Goal: Information Seeking & Learning: Learn about a topic

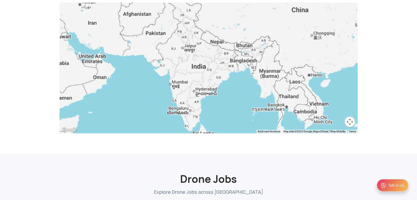
scroll to position [527, 0]
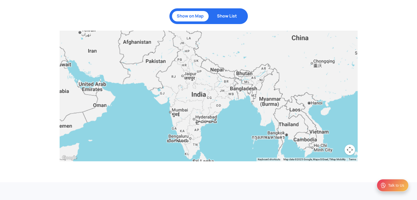
click at [197, 66] on div at bounding box center [209, 96] width 298 height 131
click at [191, 14] on p "Show on Map" at bounding box center [189, 16] width 31 height 5
click at [143, 105] on div at bounding box center [209, 96] width 298 height 131
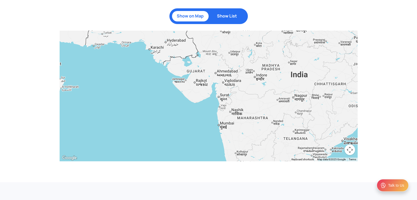
click at [262, 109] on div at bounding box center [209, 96] width 298 height 131
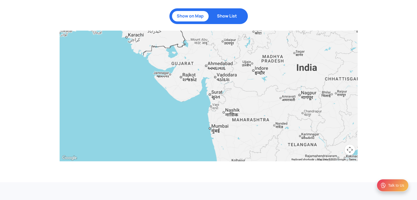
click at [262, 109] on div at bounding box center [209, 96] width 298 height 131
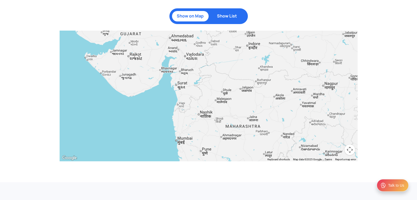
click at [262, 109] on div at bounding box center [209, 96] width 298 height 131
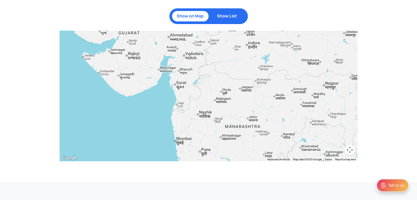
click at [262, 109] on div at bounding box center [209, 96] width 298 height 131
click at [317, 113] on div at bounding box center [209, 96] width 298 height 131
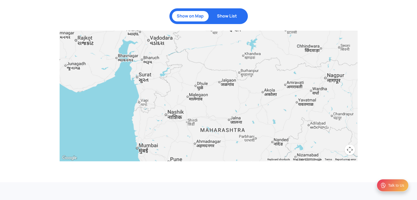
click at [317, 113] on div at bounding box center [209, 96] width 298 height 131
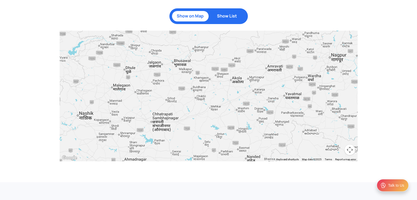
click at [337, 109] on div at bounding box center [209, 96] width 298 height 131
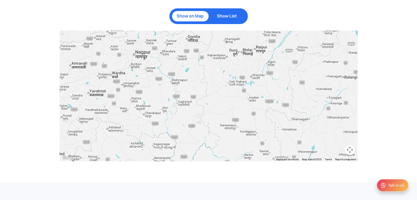
drag, startPoint x: 337, startPoint y: 109, endPoint x: 155, endPoint y: 99, distance: 182.3
click at [140, 107] on div at bounding box center [209, 96] width 298 height 131
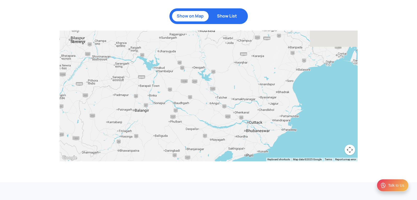
drag, startPoint x: 253, startPoint y: 89, endPoint x: 42, endPoint y: 123, distance: 213.6
click at [42, 123] on div "Become a DGCA certified drone pilot Book drone courses starting at just Rs. 499…" at bounding box center [208, 70] width 417 height 223
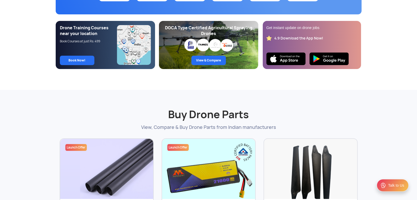
scroll to position [0, 0]
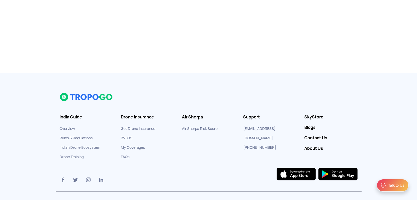
scroll to position [86, 0]
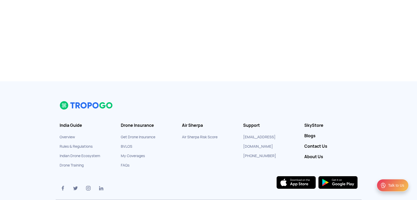
click at [298, 168] on section "India Guide Overview Rules & Regulations Indian Drone Ecosystem Drone Training …" at bounding box center [209, 150] width 306 height 99
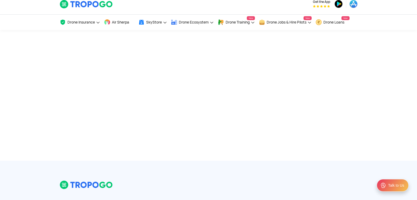
scroll to position [0, 0]
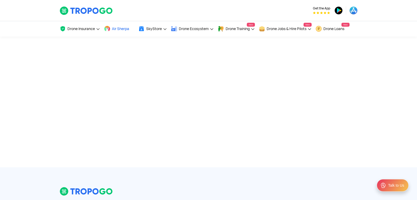
click at [114, 26] on link "Air Sherpa" at bounding box center [119, 28] width 30 height 15
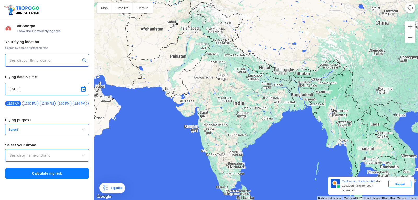
click at [63, 58] on input "text" at bounding box center [45, 60] width 71 height 6
type input "[STREET_ADDRESS]"
click at [85, 59] on img at bounding box center [84, 59] width 5 height 5
click at [63, 61] on input "text" at bounding box center [45, 60] width 71 height 6
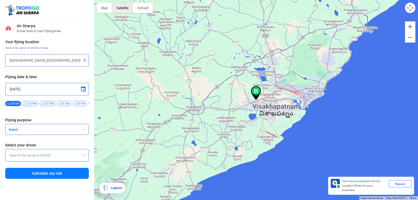
click at [128, 6] on button "Satellite" at bounding box center [122, 8] width 21 height 10
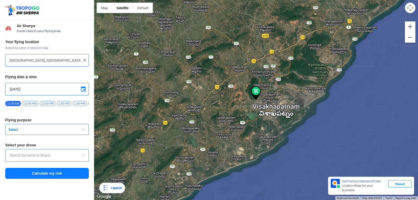
click at [30, 102] on span "12:00 PM" at bounding box center [30, 103] width 16 height 5
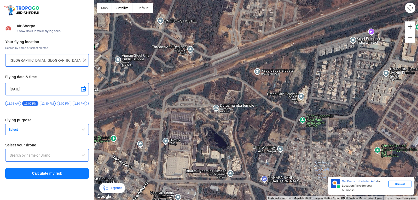
click at [412, 27] on button "Zoom in" at bounding box center [410, 26] width 10 height 10
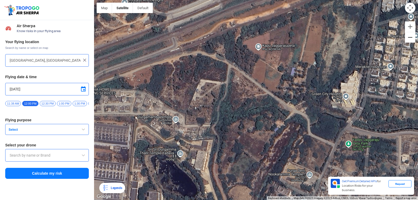
click at [407, 37] on button "Zoom out" at bounding box center [410, 37] width 10 height 10
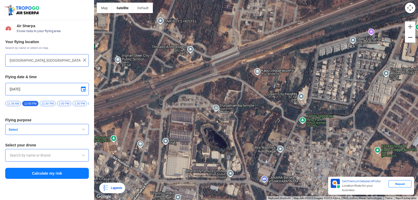
click at [407, 37] on button "Zoom out" at bounding box center [410, 37] width 10 height 10
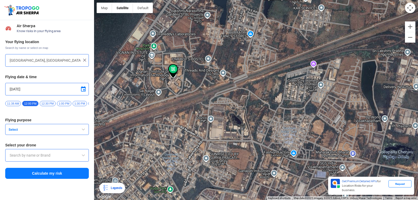
click at [174, 65] on img at bounding box center [173, 71] width 10 height 14
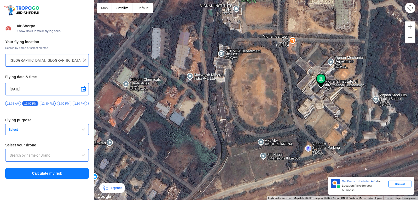
drag, startPoint x: 175, startPoint y: 75, endPoint x: 339, endPoint y: 36, distance: 168.7
click at [339, 36] on div at bounding box center [256, 100] width 324 height 200
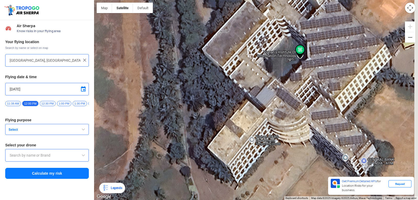
drag, startPoint x: 329, startPoint y: 105, endPoint x: 313, endPoint y: 65, distance: 43.2
click at [313, 65] on div at bounding box center [256, 100] width 324 height 200
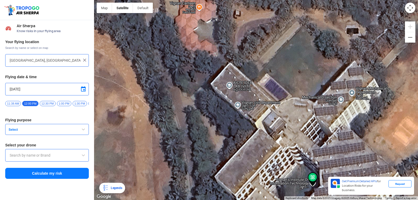
drag, startPoint x: 295, startPoint y: 58, endPoint x: 310, endPoint y: 184, distance: 126.1
click at [310, 184] on div at bounding box center [256, 100] width 324 height 200
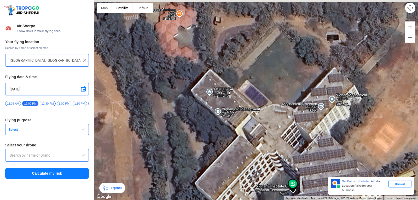
drag, startPoint x: 265, startPoint y: 64, endPoint x: 256, endPoint y: 131, distance: 67.1
click at [256, 131] on div at bounding box center [256, 100] width 324 height 200
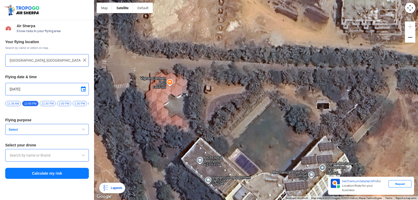
click at [413, 37] on button "Zoom out" at bounding box center [410, 37] width 10 height 10
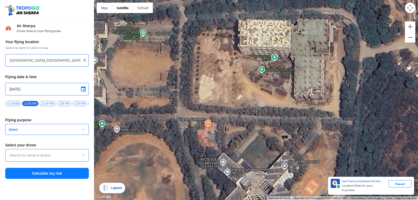
drag, startPoint x: 289, startPoint y: 122, endPoint x: 285, endPoint y: 156, distance: 33.5
click at [285, 156] on div at bounding box center [256, 100] width 324 height 200
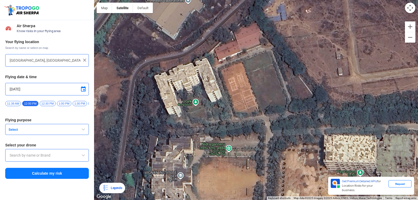
drag, startPoint x: 264, startPoint y: 29, endPoint x: 364, endPoint y: 130, distance: 142.2
click at [363, 132] on div at bounding box center [256, 100] width 324 height 200
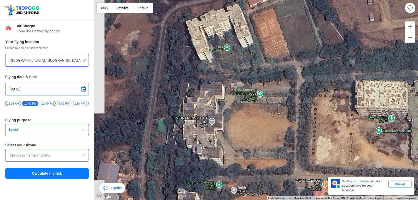
drag, startPoint x: 243, startPoint y: 118, endPoint x: 260, endPoint y: 79, distance: 42.4
click at [260, 79] on div at bounding box center [256, 100] width 324 height 200
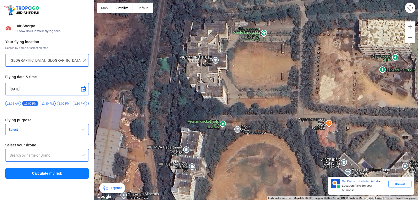
drag, startPoint x: 252, startPoint y: 143, endPoint x: 246, endPoint y: 92, distance: 50.8
click at [246, 92] on div at bounding box center [256, 100] width 324 height 200
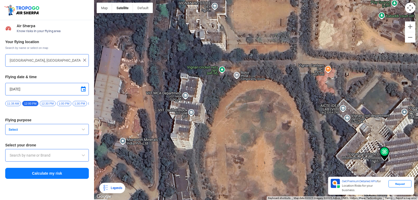
drag, startPoint x: 253, startPoint y: 69, endPoint x: 254, endPoint y: 22, distance: 47.8
click at [254, 22] on div at bounding box center [256, 100] width 324 height 200
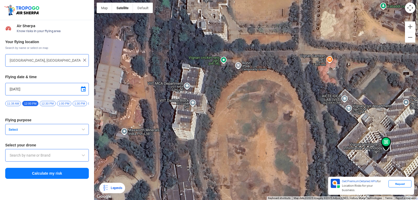
drag, startPoint x: 248, startPoint y: 67, endPoint x: 253, endPoint y: 43, distance: 23.7
click at [253, 43] on div at bounding box center [256, 100] width 324 height 200
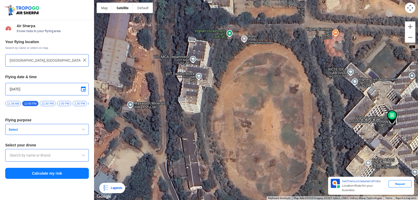
drag, startPoint x: 253, startPoint y: 43, endPoint x: 257, endPoint y: 24, distance: 20.0
click at [257, 24] on div at bounding box center [256, 100] width 324 height 200
click at [203, 79] on div at bounding box center [256, 100] width 324 height 200
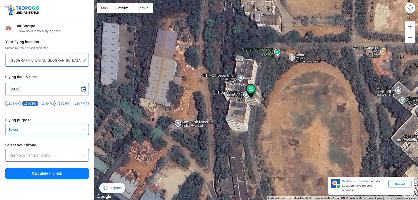
click at [203, 79] on div at bounding box center [256, 100] width 324 height 200
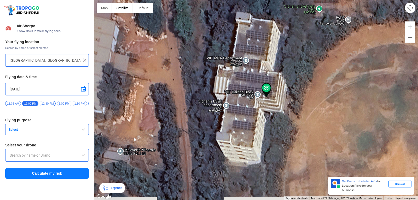
drag, startPoint x: 310, startPoint y: 100, endPoint x: 268, endPoint y: 77, distance: 47.3
click at [268, 77] on div at bounding box center [256, 100] width 324 height 200
click at [257, 58] on div at bounding box center [256, 100] width 324 height 200
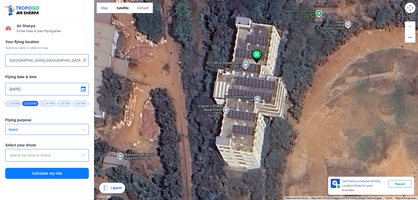
click at [257, 58] on div at bounding box center [256, 100] width 324 height 200
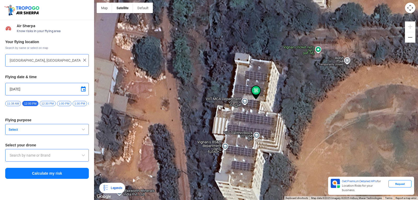
click at [250, 99] on div at bounding box center [256, 100] width 324 height 200
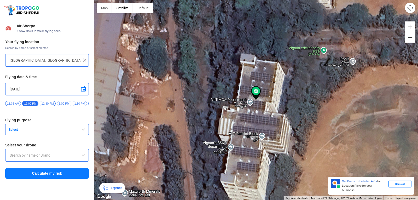
click at [408, 38] on div at bounding box center [410, 31] width 10 height 21
click at [408, 38] on button "Zoom out" at bounding box center [410, 37] width 10 height 10
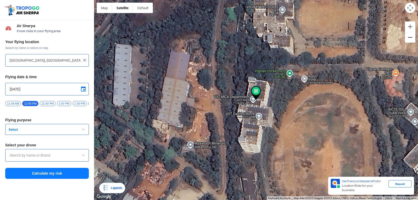
click at [408, 38] on button "Zoom out" at bounding box center [410, 37] width 10 height 10
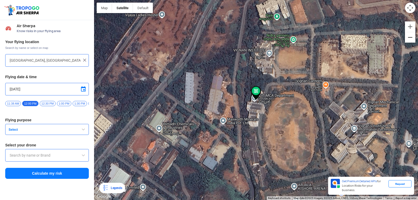
click at [408, 38] on button "Zoom out" at bounding box center [410, 37] width 10 height 10
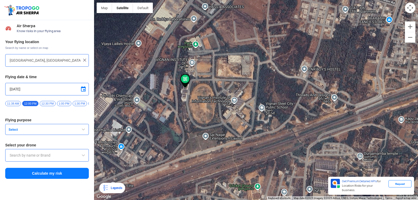
drag, startPoint x: 333, startPoint y: 116, endPoint x: 261, endPoint y: 104, distance: 73.6
click at [261, 104] on div at bounding box center [256, 100] width 324 height 200
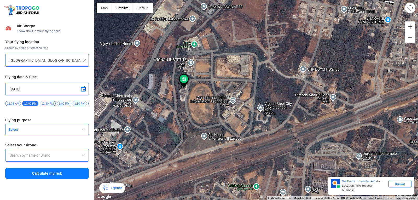
click at [407, 26] on button "Zoom in" at bounding box center [410, 26] width 10 height 10
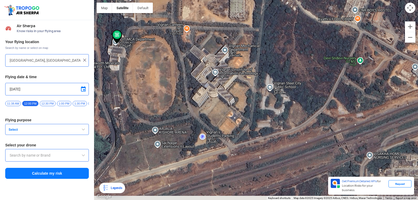
drag, startPoint x: 258, startPoint y: 141, endPoint x: 263, endPoint y: 109, distance: 32.6
click at [263, 109] on div at bounding box center [256, 100] width 324 height 200
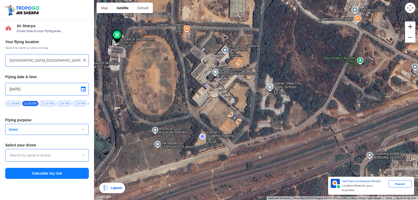
click at [412, 30] on button "Zoom in" at bounding box center [410, 26] width 10 height 10
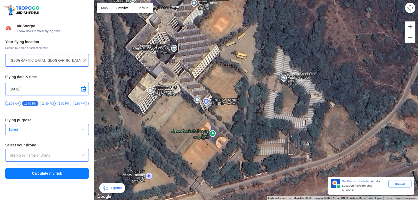
click at [409, 23] on button "Zoom in" at bounding box center [410, 26] width 10 height 10
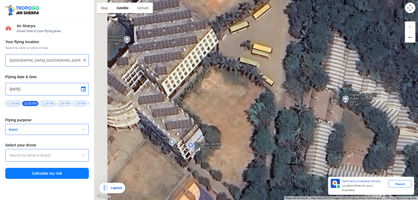
drag, startPoint x: 238, startPoint y: 36, endPoint x: 385, endPoint y: 170, distance: 198.7
click at [385, 170] on div at bounding box center [256, 100] width 324 height 200
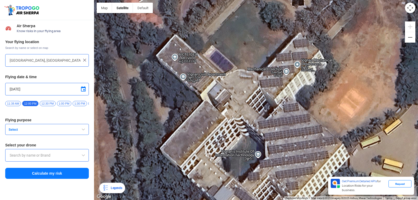
click at [400, 38] on div at bounding box center [256, 100] width 324 height 200
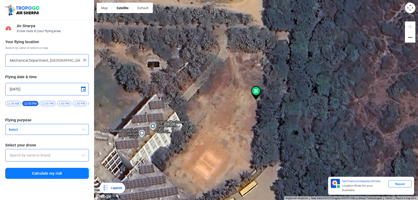
click at [406, 40] on button "Zoom out" at bounding box center [410, 37] width 10 height 10
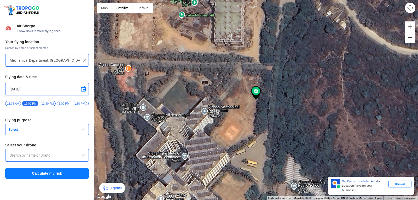
click at [406, 40] on button "Zoom out" at bounding box center [410, 37] width 10 height 10
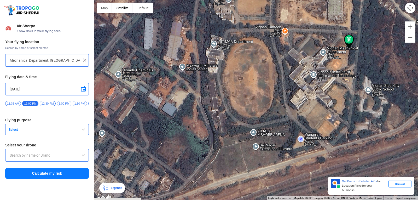
drag, startPoint x: 183, startPoint y: 69, endPoint x: 277, endPoint y: 17, distance: 106.9
click at [277, 17] on div at bounding box center [256, 100] width 324 height 200
click at [84, 131] on span "button" at bounding box center [83, 129] width 6 height 6
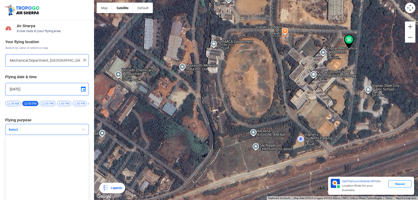
click at [80, 130] on span "button" at bounding box center [83, 129] width 6 height 6
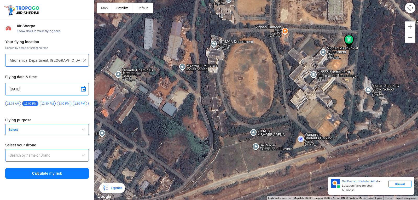
click at [21, 132] on span "Select" at bounding box center [39, 129] width 65 height 4
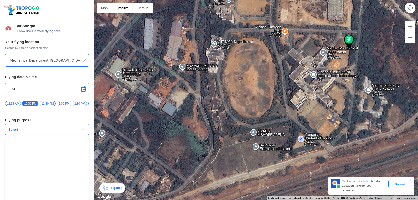
click at [21, 132] on span "Select" at bounding box center [39, 129] width 65 height 4
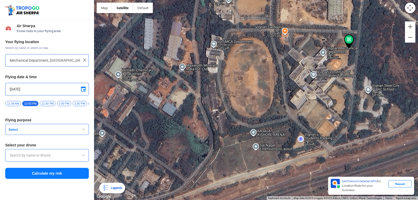
click at [55, 132] on span "Select" at bounding box center [39, 129] width 65 height 4
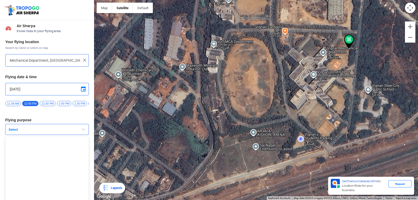
click at [53, 132] on span "Select" at bounding box center [39, 129] width 65 height 4
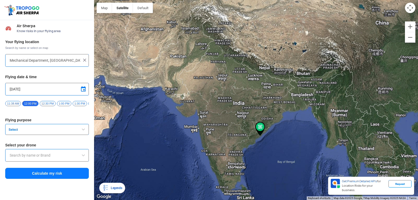
drag, startPoint x: 145, startPoint y: 36, endPoint x: 232, endPoint y: 40, distance: 86.8
click at [232, 43] on div at bounding box center [256, 100] width 324 height 200
drag, startPoint x: 233, startPoint y: 36, endPoint x: 244, endPoint y: 63, distance: 29.4
click at [244, 63] on div at bounding box center [256, 100] width 324 height 200
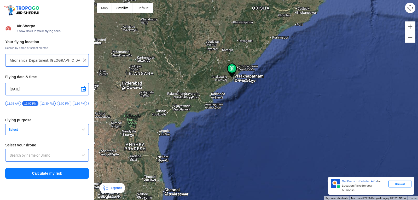
drag, startPoint x: 262, startPoint y: 109, endPoint x: 239, endPoint y: -23, distance: 133.2
click at [239, 0] on html "Location Risk Score Air Sherpa Know risks in your flying area Your flying locat…" at bounding box center [209, 100] width 418 height 200
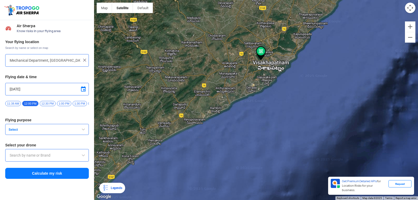
drag, startPoint x: 227, startPoint y: 80, endPoint x: 344, endPoint y: 113, distance: 121.7
click at [344, 113] on div at bounding box center [256, 100] width 324 height 200
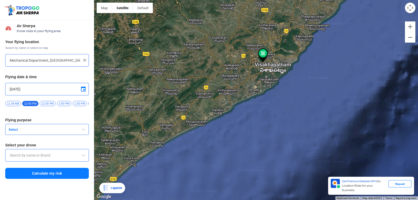
click at [289, 97] on div at bounding box center [256, 100] width 324 height 200
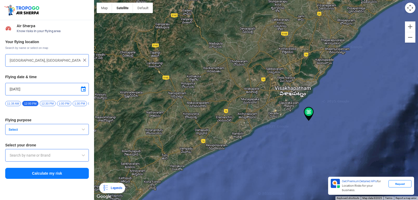
drag, startPoint x: 288, startPoint y: 97, endPoint x: 346, endPoint y: 121, distance: 63.2
click at [346, 121] on div at bounding box center [256, 100] width 324 height 200
click at [281, 82] on div at bounding box center [256, 100] width 324 height 200
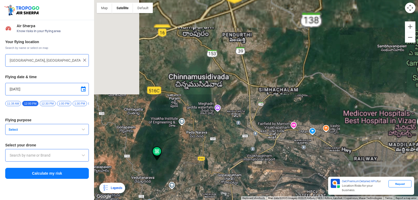
drag, startPoint x: 208, startPoint y: 117, endPoint x: 287, endPoint y: 55, distance: 99.9
click at [287, 55] on div at bounding box center [256, 100] width 324 height 200
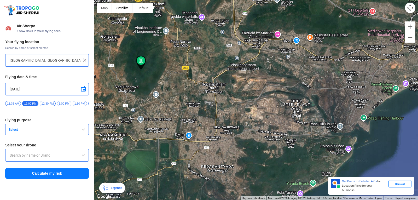
drag, startPoint x: 270, startPoint y: 70, endPoint x: 254, endPoint y: -23, distance: 94.5
click at [254, 0] on html "Location Risk Score Air Sherpa Know risks in your flying area Your flying locat…" at bounding box center [209, 100] width 418 height 200
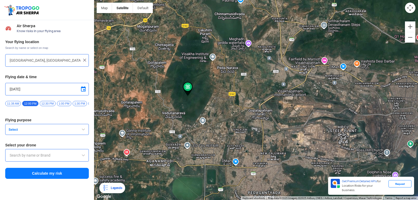
drag, startPoint x: 221, startPoint y: 67, endPoint x: 269, endPoint y: 93, distance: 54.0
click at [269, 93] on div at bounding box center [256, 100] width 324 height 200
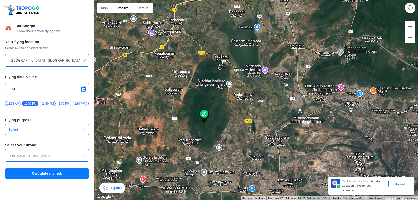
drag, startPoint x: 237, startPoint y: 71, endPoint x: 252, endPoint y: 94, distance: 27.8
click at [252, 94] on div at bounding box center [256, 100] width 324 height 200
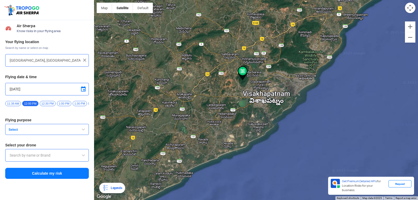
click at [253, 84] on div at bounding box center [256, 100] width 324 height 200
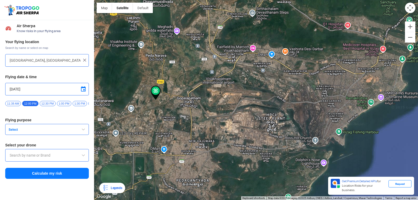
drag, startPoint x: 334, startPoint y: 67, endPoint x: 232, endPoint y: 46, distance: 104.8
click at [232, 46] on div at bounding box center [256, 100] width 324 height 200
click at [256, 102] on div at bounding box center [256, 100] width 324 height 200
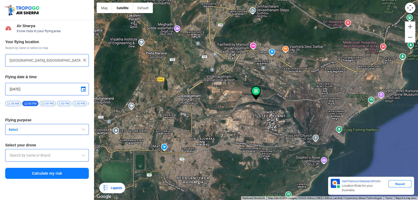
type input "HPCL Steel Plant, [GEOGRAPHIC_DATA], [GEOGRAPHIC_DATA] 530009, [GEOGRAPHIC_DATA]"
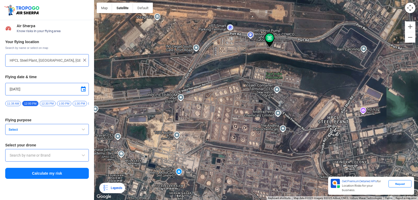
drag, startPoint x: 215, startPoint y: 103, endPoint x: 247, endPoint y: 61, distance: 53.1
click at [247, 61] on div at bounding box center [256, 100] width 324 height 200
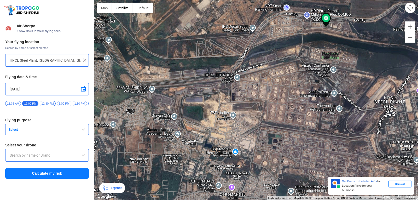
drag, startPoint x: 201, startPoint y: 86, endPoint x: 264, endPoint y: 64, distance: 66.5
click at [264, 64] on div at bounding box center [256, 100] width 324 height 200
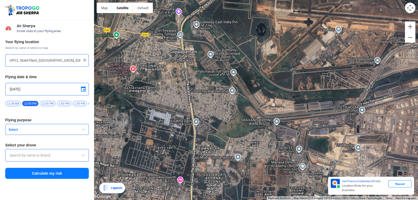
drag, startPoint x: 211, startPoint y: 86, endPoint x: 329, endPoint y: 119, distance: 122.8
click at [329, 119] on div at bounding box center [256, 100] width 324 height 200
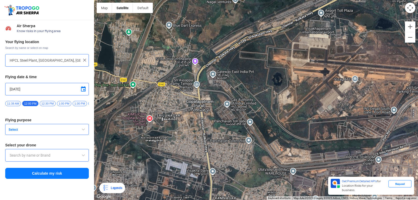
drag, startPoint x: 330, startPoint y: 123, endPoint x: 344, endPoint y: 166, distance: 45.1
click at [344, 166] on div at bounding box center [256, 100] width 324 height 200
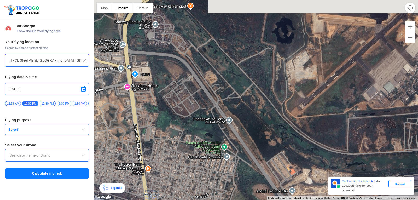
drag, startPoint x: 220, startPoint y: 102, endPoint x: 418, endPoint y: 156, distance: 204.6
click at [418, 156] on div at bounding box center [256, 100] width 324 height 200
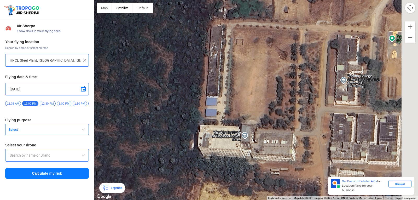
drag, startPoint x: 351, startPoint y: 69, endPoint x: 260, endPoint y: 103, distance: 97.7
click at [260, 103] on div at bounding box center [256, 100] width 324 height 200
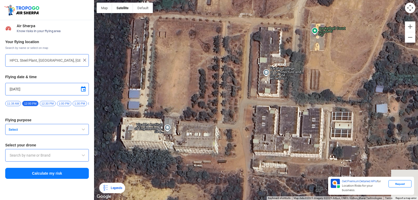
drag, startPoint x: 324, startPoint y: 108, endPoint x: 251, endPoint y: 98, distance: 73.7
click at [251, 98] on div at bounding box center [256, 100] width 324 height 200
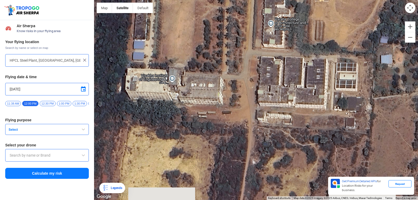
drag, startPoint x: 234, startPoint y: 123, endPoint x: 239, endPoint y: 74, distance: 49.6
click at [239, 74] on div at bounding box center [256, 100] width 324 height 200
